Goal: Transaction & Acquisition: Download file/media

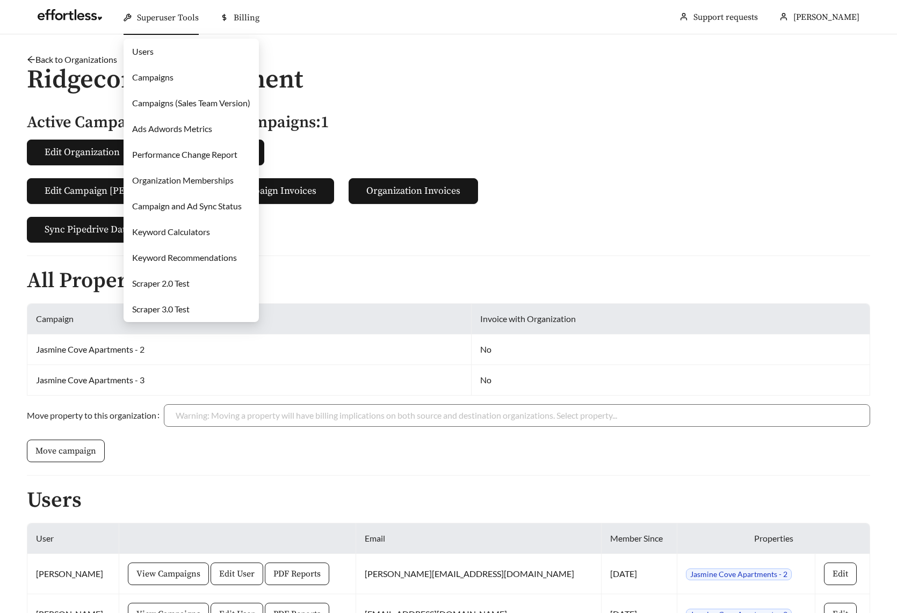
click at [174, 80] on link "Campaigns" at bounding box center [152, 77] width 41 height 10
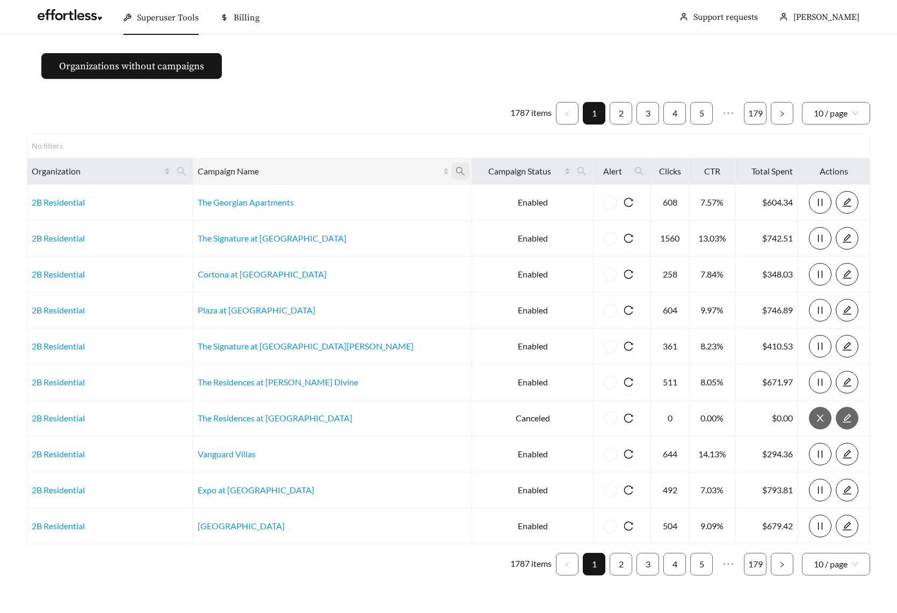
click at [456, 171] on icon "search" at bounding box center [461, 172] width 10 height 10
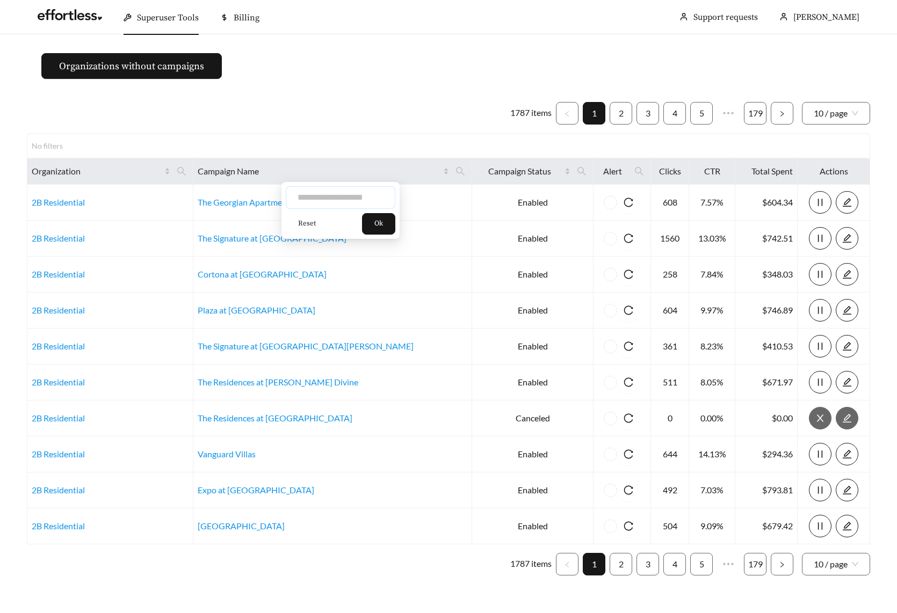
click at [358, 200] on input "text" at bounding box center [341, 197] width 110 height 23
type input "***"
click at [394, 218] on button "Ok" at bounding box center [378, 223] width 33 height 21
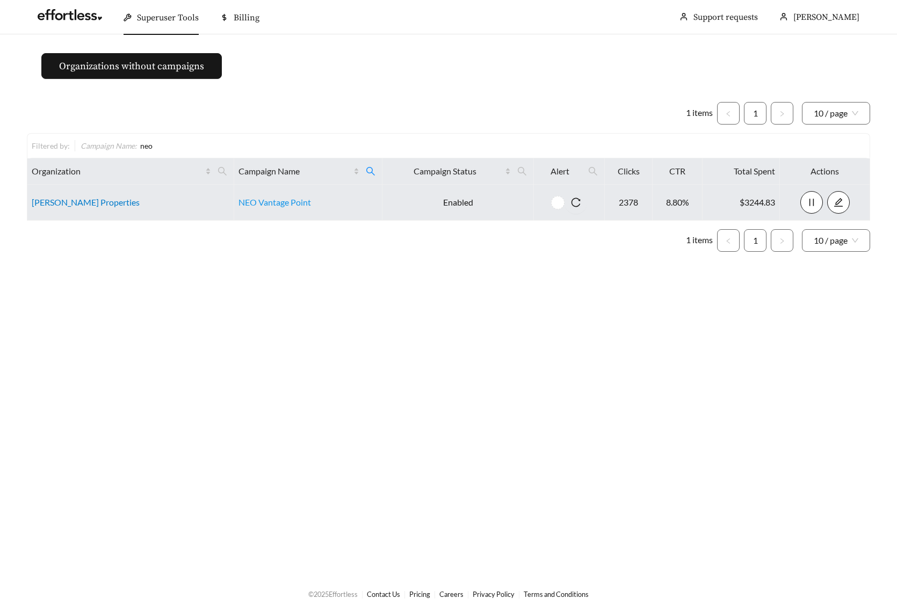
click at [67, 205] on link "[PERSON_NAME] Properties" at bounding box center [86, 202] width 108 height 10
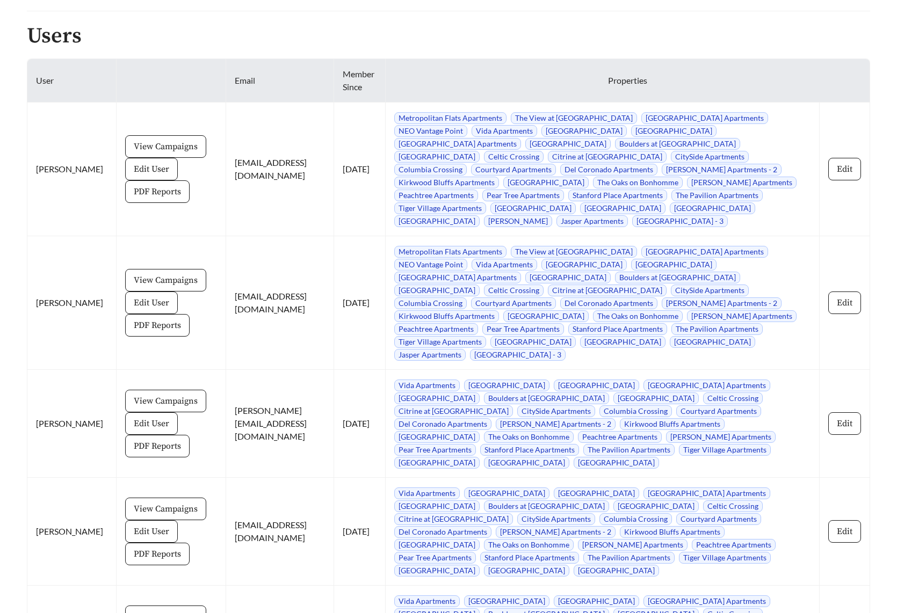
scroll to position [1447, 0]
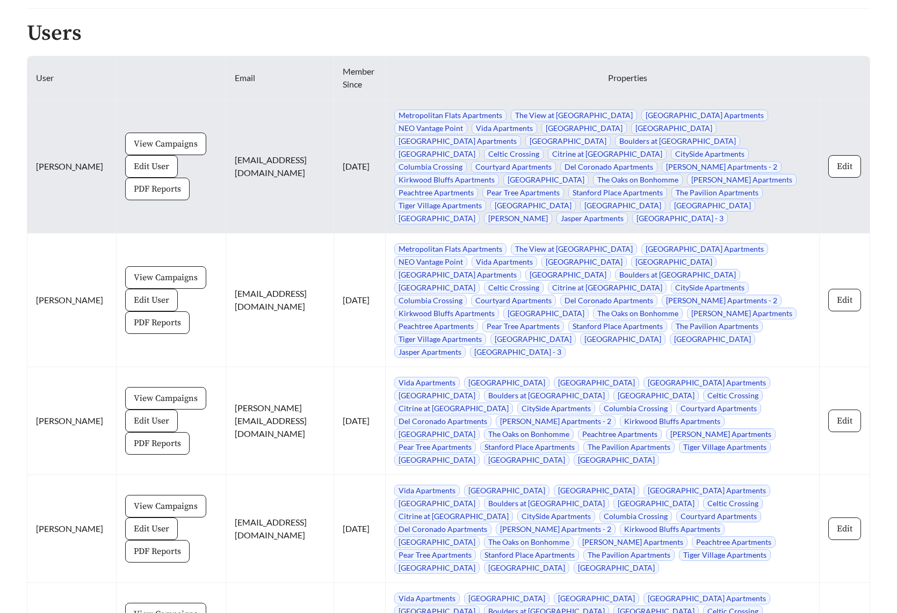
click at [161, 187] on button "PDF Reports" at bounding box center [157, 189] width 64 height 23
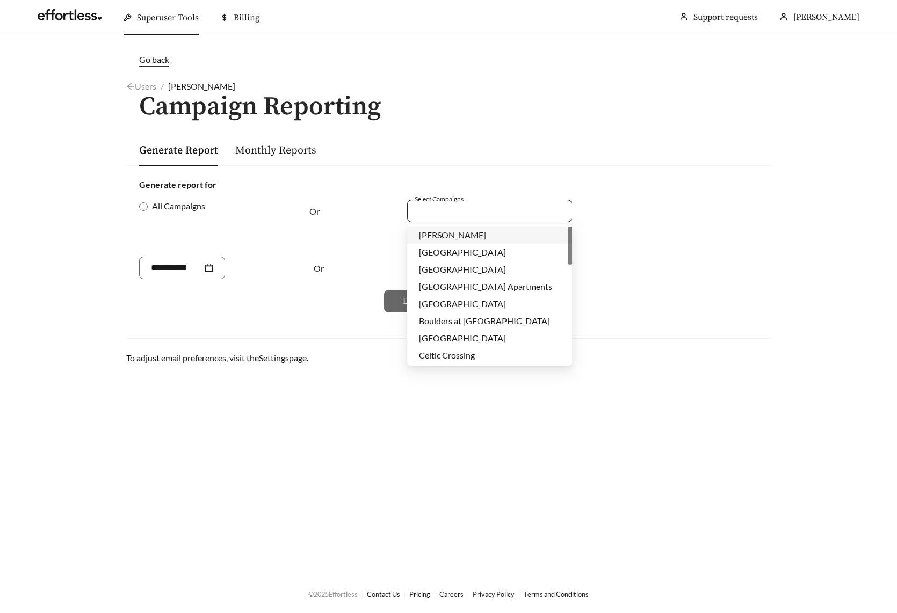
click at [464, 211] on div at bounding box center [482, 211] width 140 height 15
click at [474, 233] on span "NEO Vantage Point" at bounding box center [455, 233] width 73 height 10
click at [380, 242] on div "Or" at bounding box center [345, 228] width 72 height 57
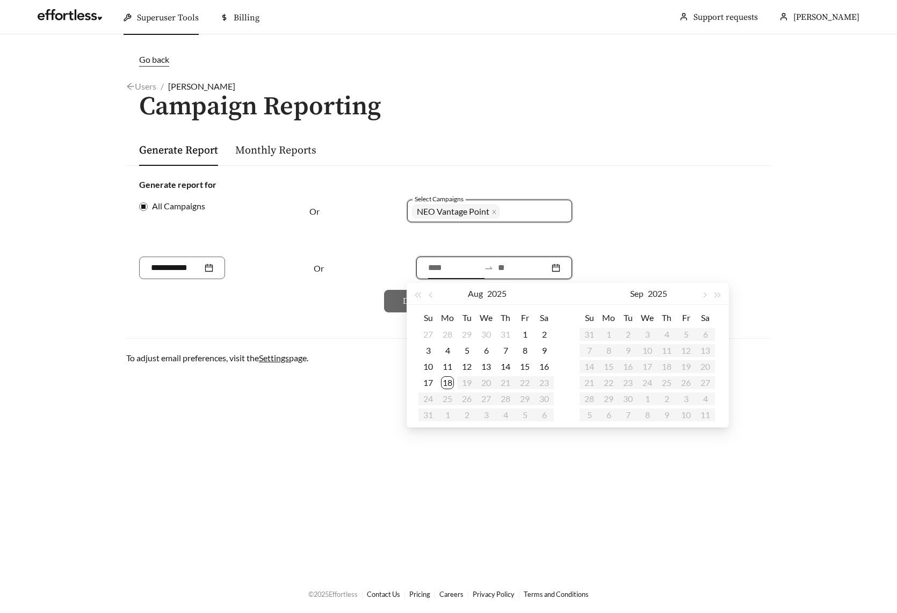
click at [438, 268] on input at bounding box center [454, 268] width 52 height 13
click at [431, 293] on span "button" at bounding box center [431, 295] width 5 height 5
type input "**********"
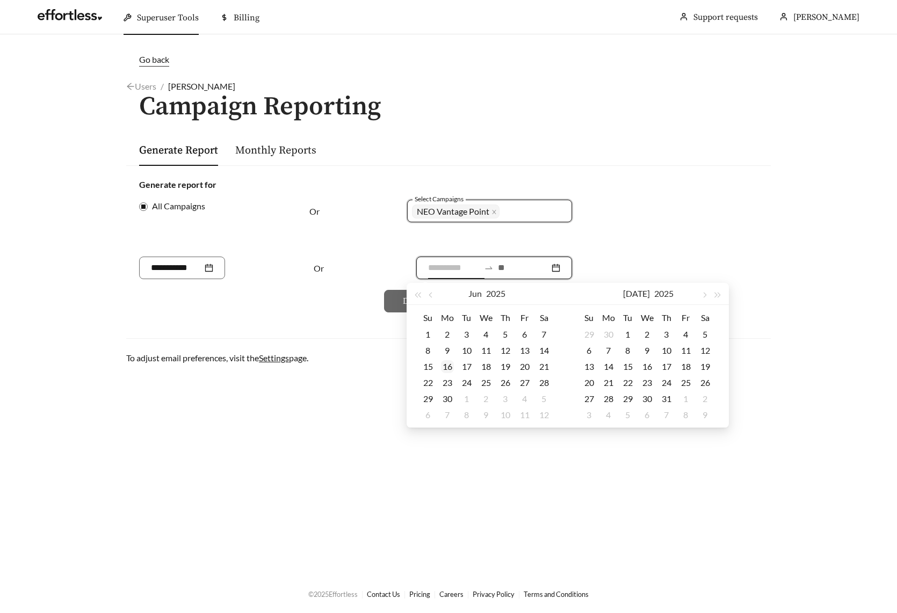
click at [443, 366] on div "16" at bounding box center [447, 366] width 13 height 13
click at [701, 297] on button "button" at bounding box center [704, 293] width 14 height 21
type input "**********"
click at [684, 370] on div "15" at bounding box center [686, 366] width 13 height 13
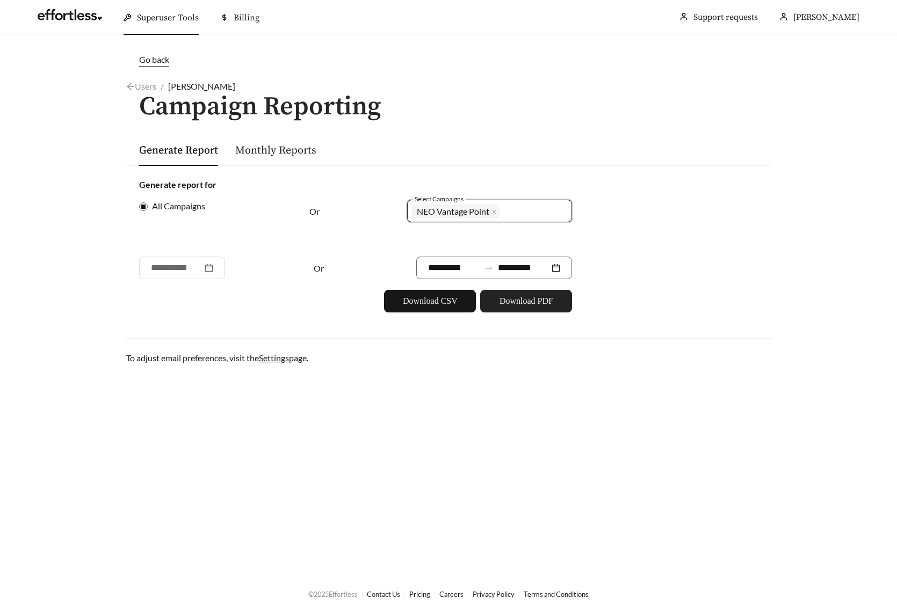
click at [523, 307] on span "Download PDF" at bounding box center [527, 301] width 54 height 13
